Goal: Task Accomplishment & Management: Complete application form

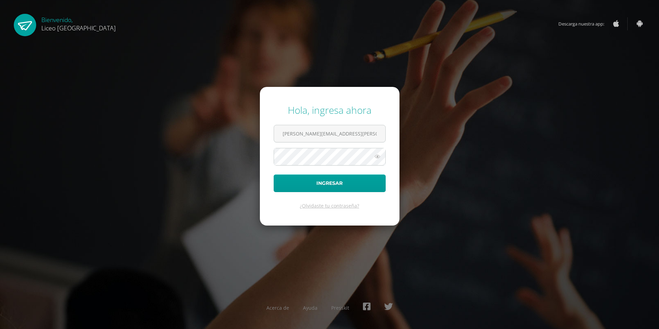
type input "[PERSON_NAME][EMAIL_ADDRESS][PERSON_NAME][DOMAIN_NAME]"
click at [274, 174] on button "Ingresar" at bounding box center [330, 183] width 112 height 18
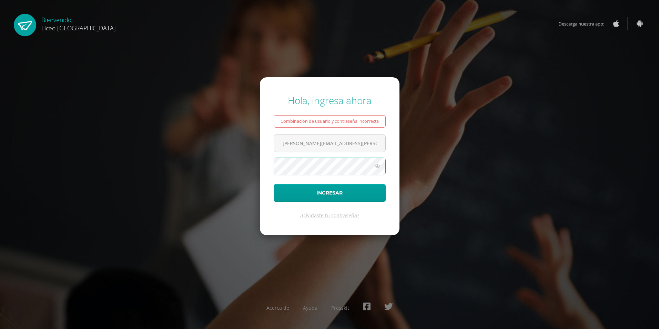
click at [274, 184] on button "Ingresar" at bounding box center [330, 193] width 112 height 18
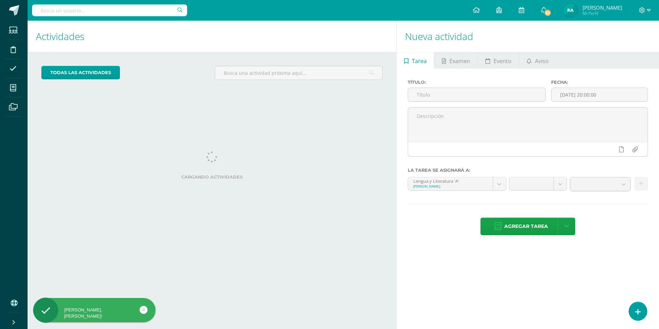
click at [641, 321] on div "Nueva actividad Tarea Examen Evento Aviso Título: Fecha: 2025-10-14 20:00:00 La…" at bounding box center [528, 175] width 265 height 308
click at [641, 319] on link at bounding box center [638, 311] width 20 height 20
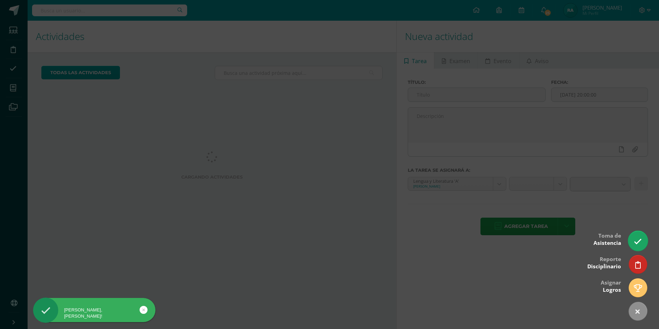
click at [633, 245] on link at bounding box center [638, 241] width 20 height 20
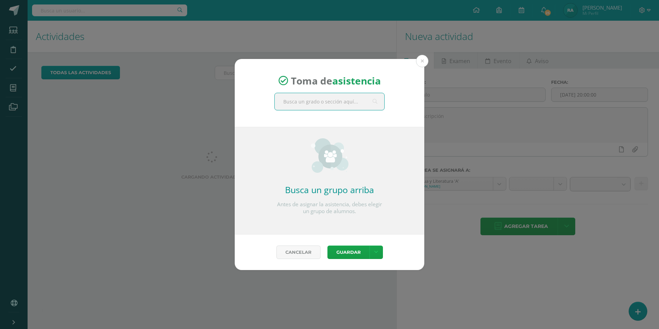
click at [318, 97] on input "text" at bounding box center [330, 101] width 110 height 17
type input "Quinto"
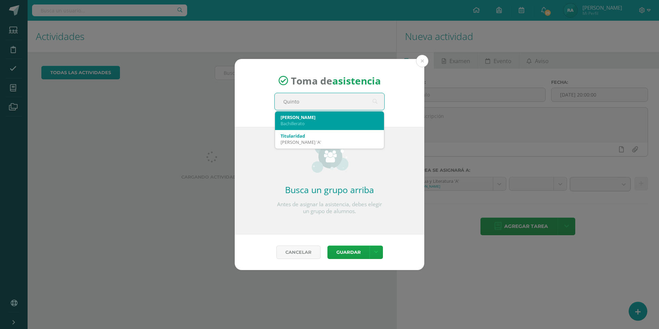
click at [312, 117] on div "Quinto A" at bounding box center [329, 117] width 98 height 6
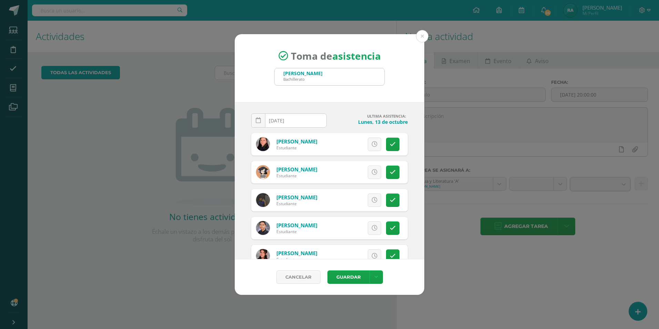
click at [396, 175] on div "Excusa Detalles sobre excusa: Añadir excusa a todas las inasistencias del día C…" at bounding box center [357, 172] width 99 height 22
click at [394, 174] on link at bounding box center [392, 171] width 13 height 13
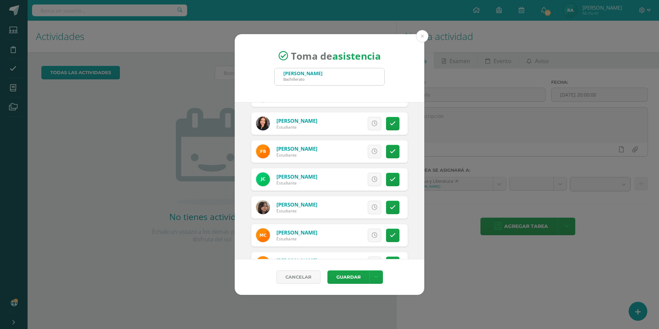
scroll to position [172, 0]
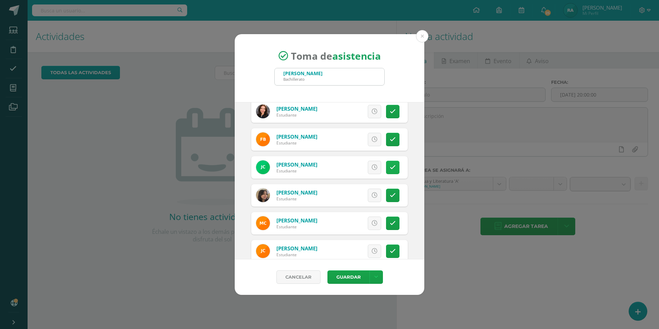
click at [387, 171] on link at bounding box center [392, 167] width 13 height 13
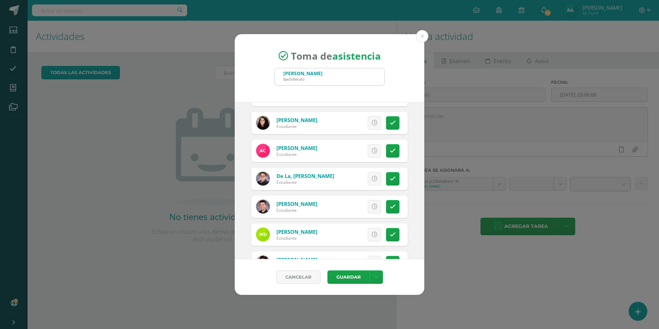
scroll to position [345, 0]
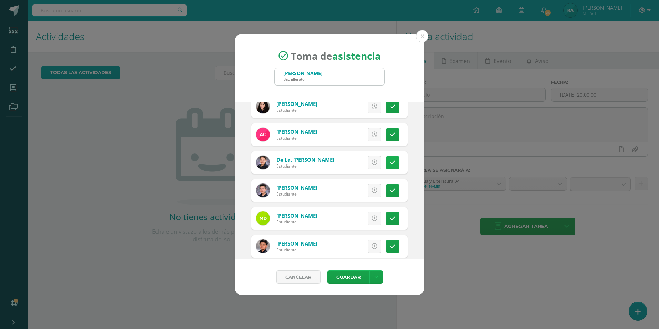
click at [390, 161] on icon at bounding box center [393, 163] width 6 height 6
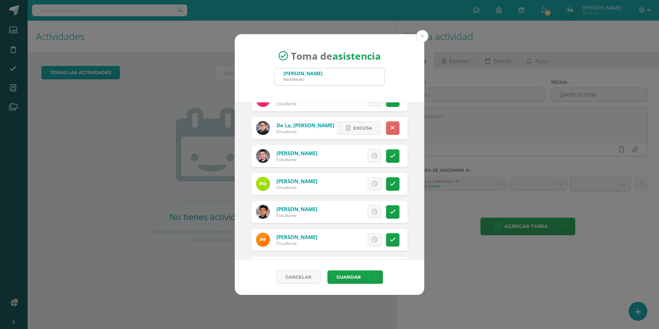
scroll to position [413, 0]
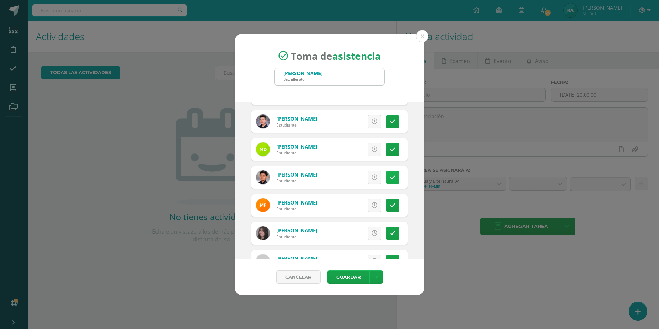
click at [386, 180] on link at bounding box center [392, 177] width 13 height 13
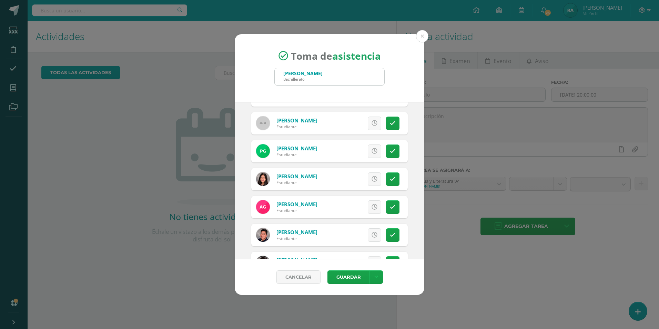
scroll to position [586, 0]
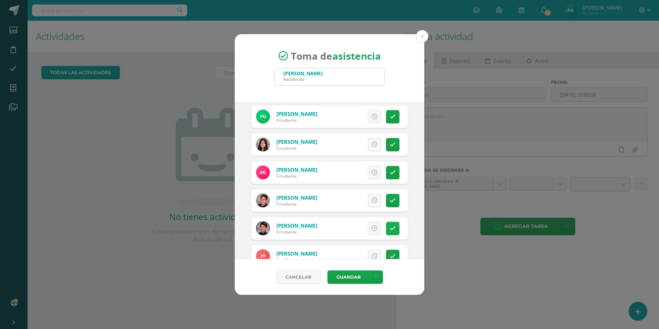
click at [390, 228] on icon at bounding box center [393, 228] width 6 height 6
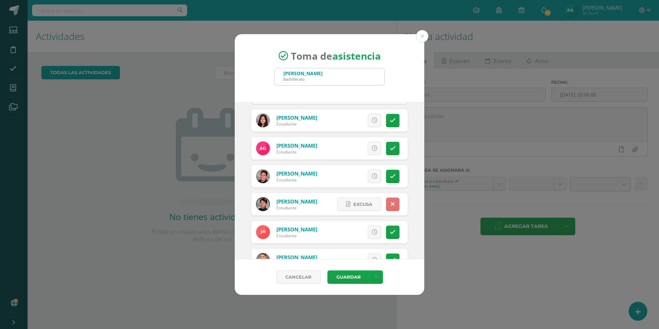
scroll to position [620, 0]
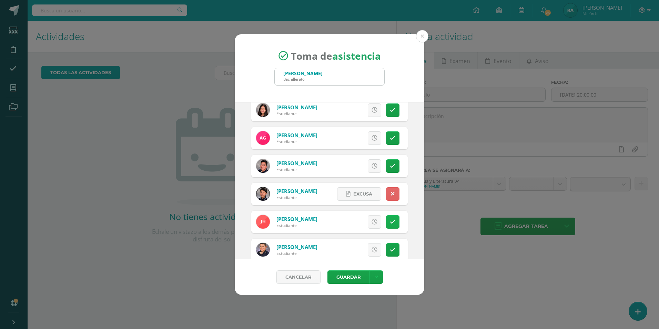
click at [390, 219] on icon at bounding box center [393, 222] width 6 height 6
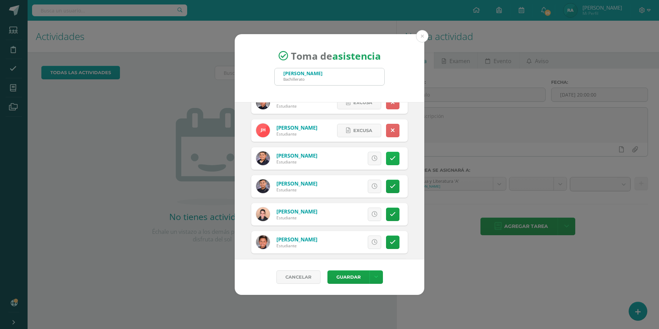
scroll to position [724, 0]
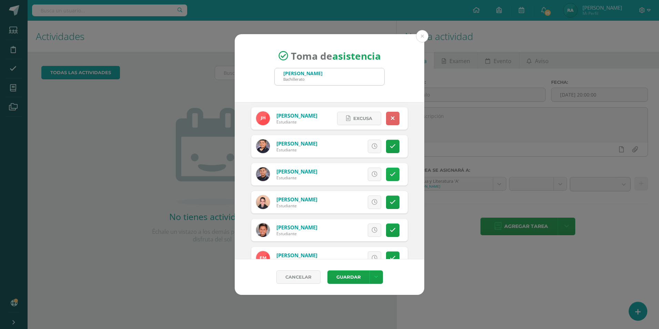
click at [386, 178] on link at bounding box center [392, 173] width 13 height 13
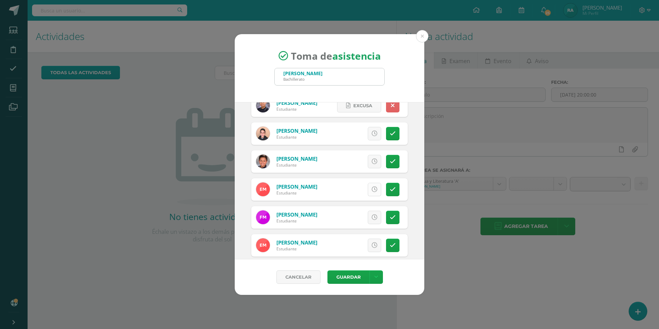
scroll to position [793, 0]
click at [393, 216] on link at bounding box center [392, 216] width 13 height 13
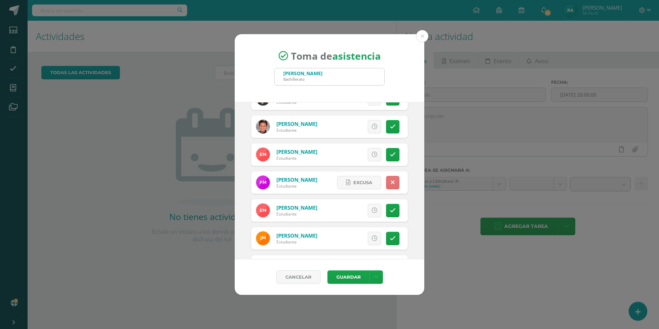
scroll to position [861, 0]
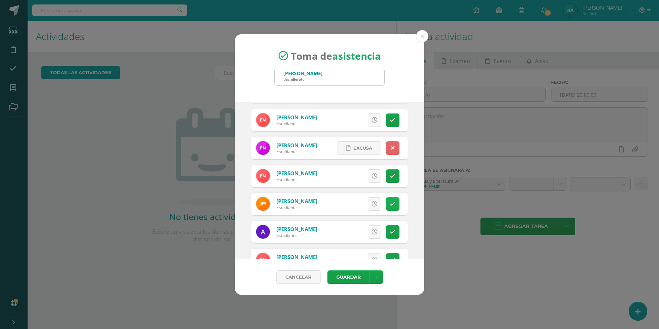
click at [392, 201] on link at bounding box center [392, 203] width 13 height 13
click at [386, 227] on link at bounding box center [392, 231] width 13 height 13
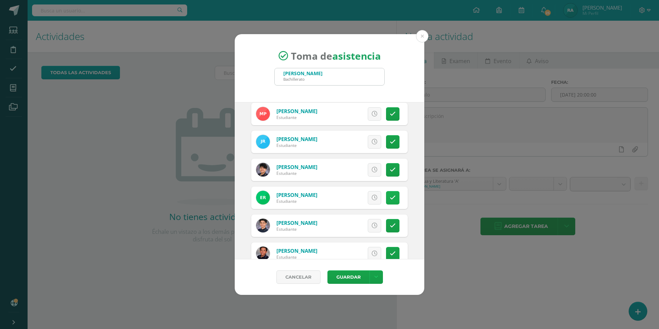
scroll to position [1103, 0]
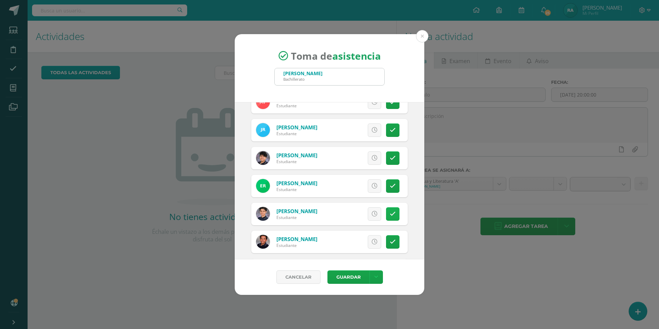
click at [394, 216] on link at bounding box center [392, 213] width 13 height 13
click at [390, 131] on icon at bounding box center [393, 130] width 6 height 6
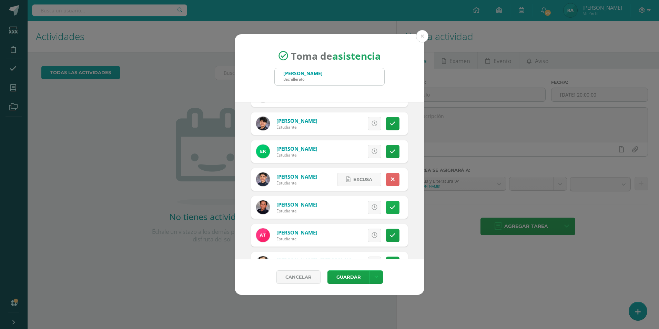
click at [390, 205] on icon at bounding box center [393, 207] width 6 height 6
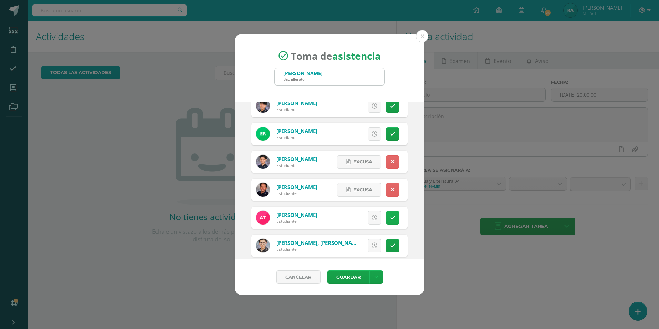
scroll to position [1164, 0]
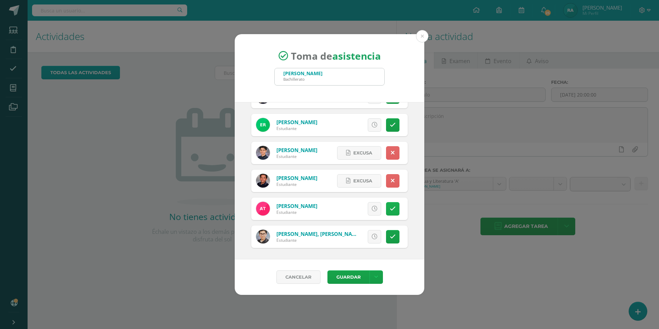
click at [394, 234] on link at bounding box center [392, 236] width 13 height 13
drag, startPoint x: 349, startPoint y: 233, endPoint x: 350, endPoint y: 226, distance: 6.9
click at [353, 234] on span "Excusa" at bounding box center [362, 236] width 19 height 13
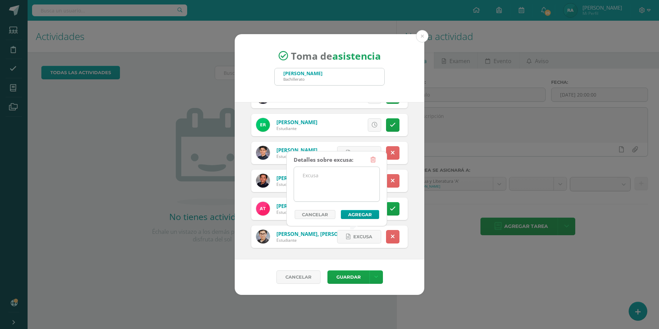
click at [340, 175] on textarea at bounding box center [336, 184] width 85 height 34
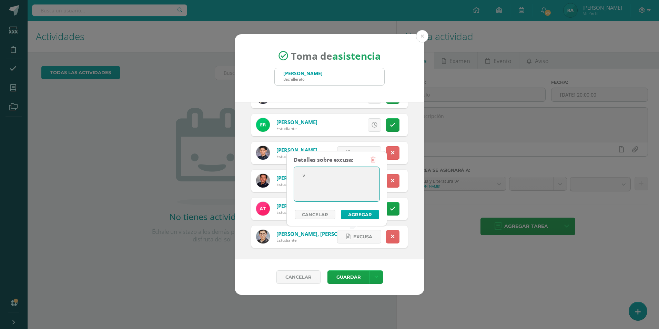
type textarea "v"
click at [360, 216] on button "Agregar" at bounding box center [360, 214] width 38 height 9
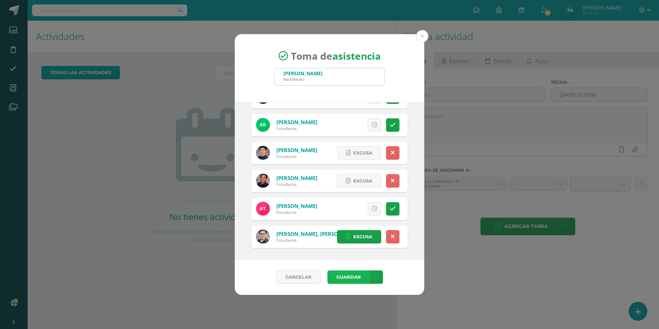
click at [362, 278] on button "Guardar" at bounding box center [348, 276] width 42 height 13
